Goal: Task Accomplishment & Management: Manage account settings

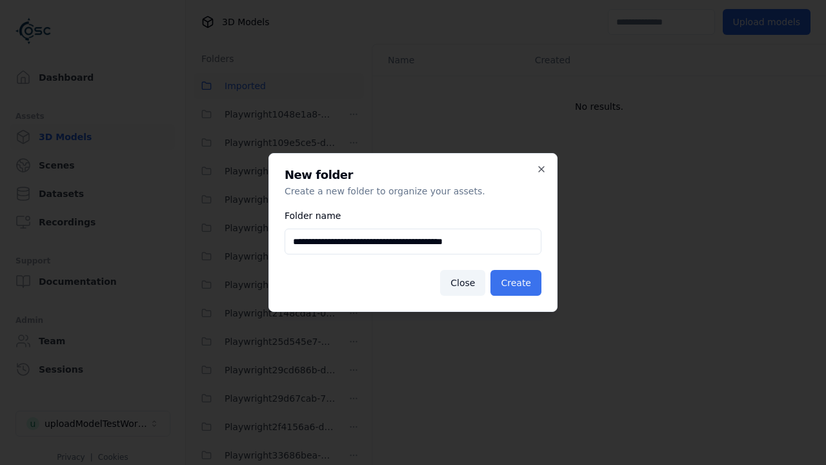
type input "**********"
click at [518, 283] on button "Create" at bounding box center [516, 283] width 51 height 26
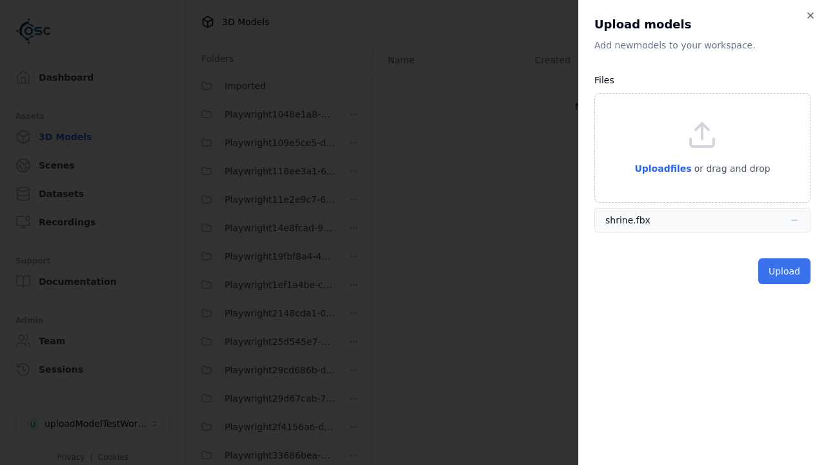
click at [786, 271] on button "Upload" at bounding box center [785, 271] width 52 height 26
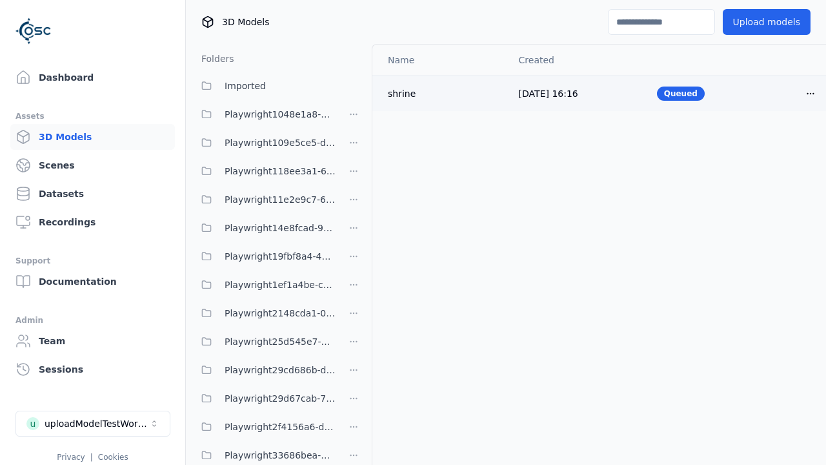
click at [789, 93] on html "Support Dashboard Assets 3D Models Scenes Datasets Recordings Support Documenta…" at bounding box center [413, 232] width 826 height 465
click at [761, 142] on div "Delete" at bounding box center [760, 142] width 76 height 21
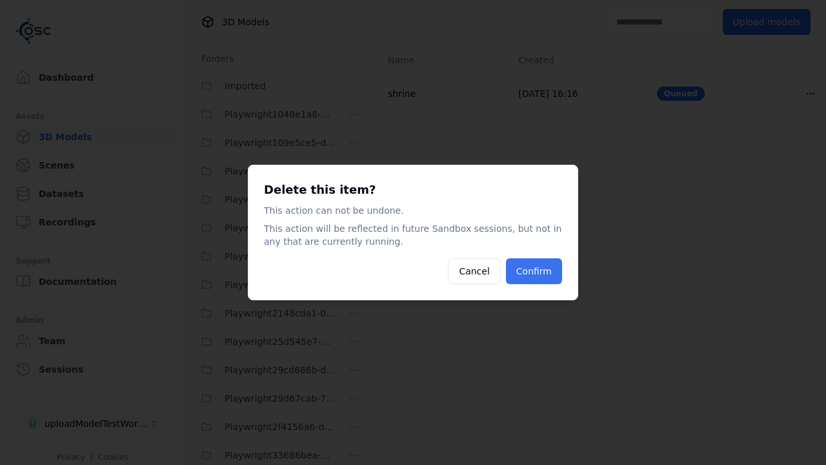
click at [535, 271] on button "Confirm" at bounding box center [534, 271] width 56 height 26
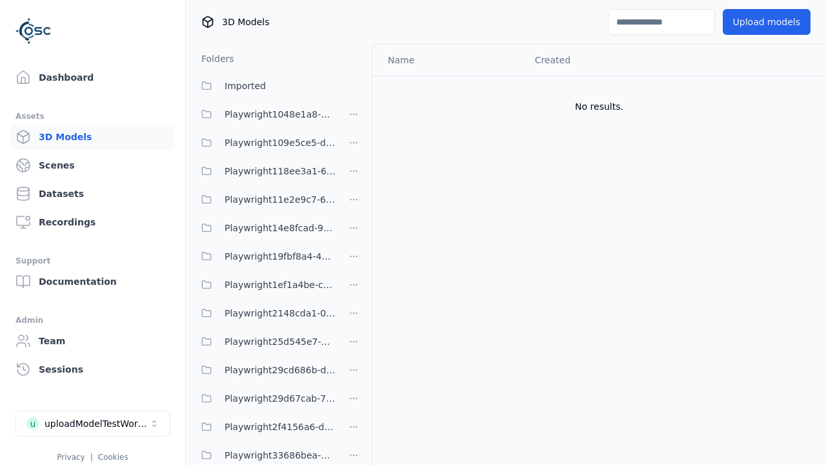
click at [354, 232] on html "Support Dashboard Assets 3D Models Scenes Datasets Recordings Support Documenta…" at bounding box center [413, 232] width 826 height 465
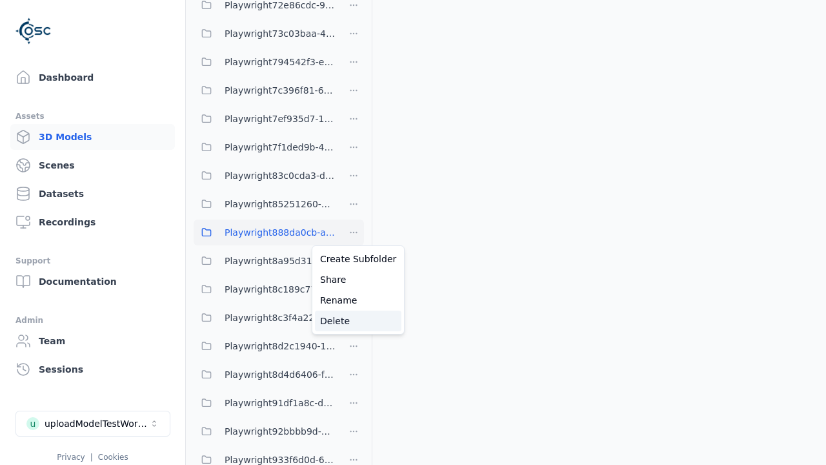
click at [353, 320] on div "Delete" at bounding box center [358, 321] width 87 height 21
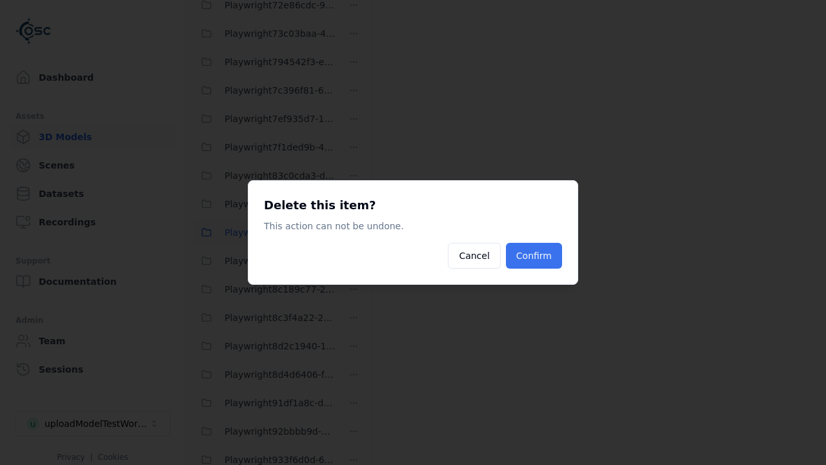
click at [535, 256] on button "Confirm" at bounding box center [534, 256] width 56 height 26
